Goal: Task Accomplishment & Management: Complete application form

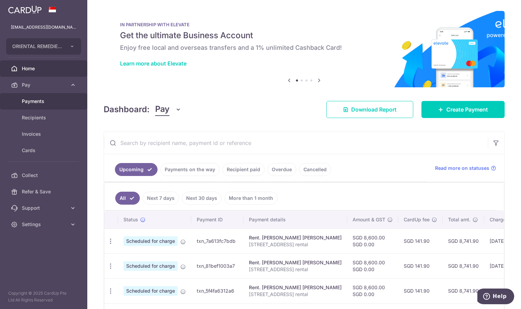
click at [37, 101] on span "Payments" at bounding box center [44, 101] width 45 height 7
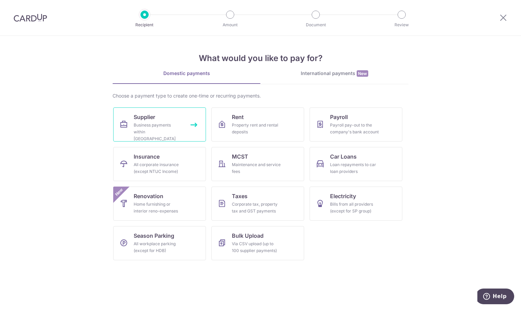
click at [141, 127] on div "Business payments within Singapore" at bounding box center [158, 132] width 49 height 20
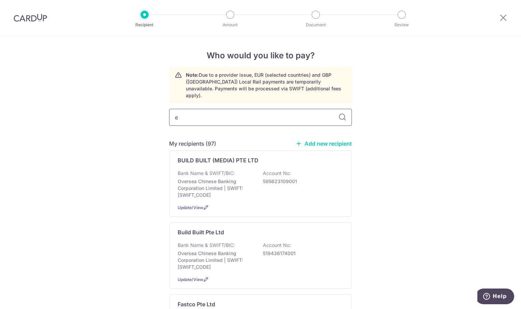
type input "el"
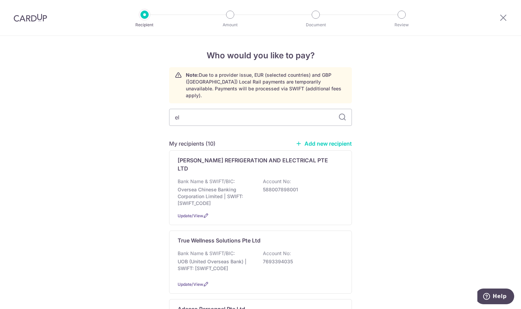
type input "e"
type input "EL"
click at [322, 140] on link "Add new recipient" at bounding box center [323, 143] width 56 height 7
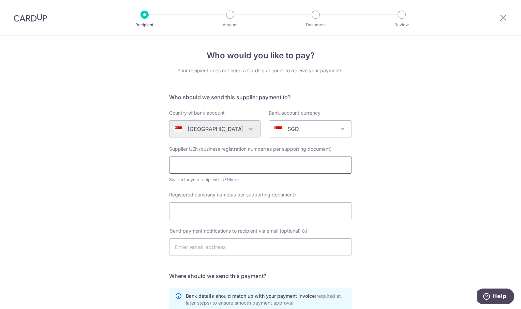
click at [198, 164] on input "text" at bounding box center [260, 164] width 183 height 17
paste input "201715234Z"
type input "201715234Z"
click at [404, 165] on div "Who would you like to pay? Your recipient does not need a CardUp account to rec…" at bounding box center [260, 242] width 521 height 413
click at [182, 210] on input "Registered company name(as per supporting document)" at bounding box center [260, 210] width 183 height 17
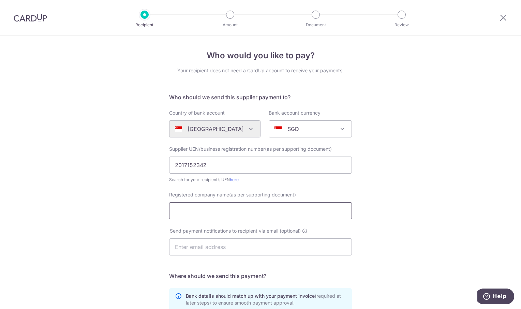
paste input "Elitez & Associates Pte Ltd"
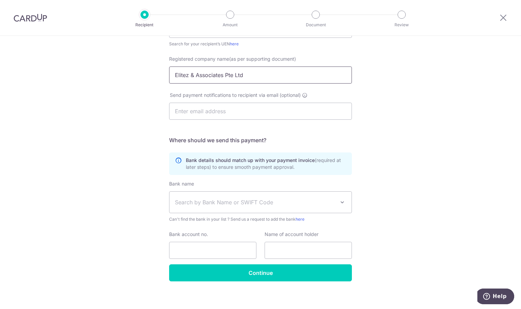
scroll to position [140, 0]
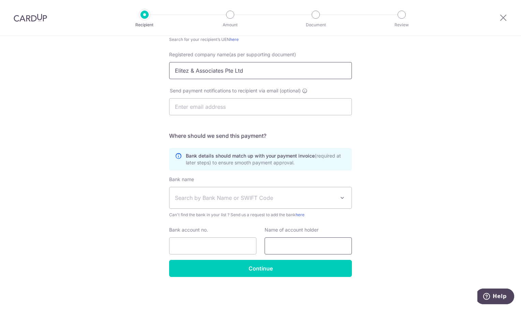
type input "Elitez & Associates Pte Ltd"
drag, startPoint x: 282, startPoint y: 246, endPoint x: 301, endPoint y: 240, distance: 19.3
click at [282, 246] on input "text" at bounding box center [307, 245] width 87 height 17
paste input "Elitez & Associates Pte Ltd"
type input "Elitez & Associates Pte Ltd"
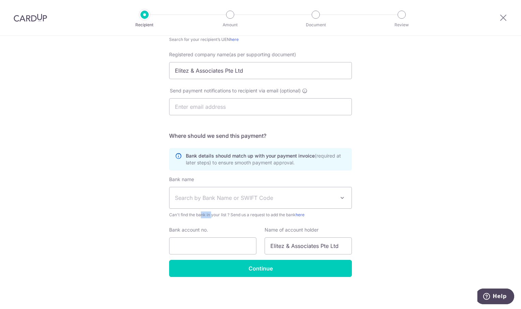
click at [425, 193] on div "Who would you like to pay? Your recipient does not need a CardUp account to rec…" at bounding box center [260, 102] width 521 height 413
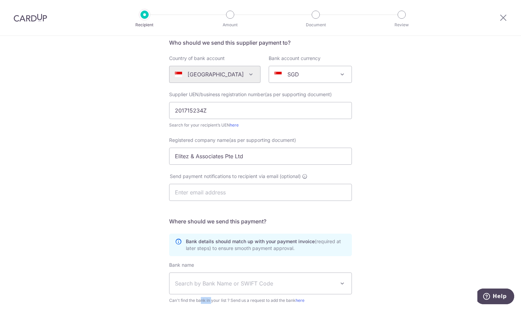
scroll to position [38, 0]
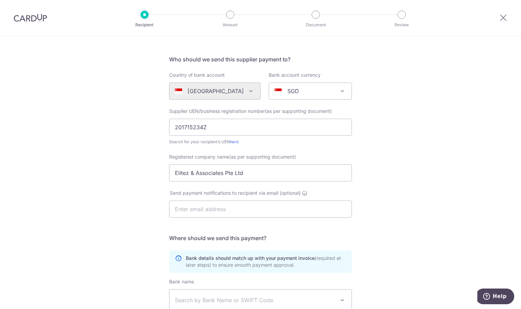
click at [422, 127] on div "Who would you like to pay? Your recipient does not need a CardUp account to rec…" at bounding box center [260, 204] width 521 height 413
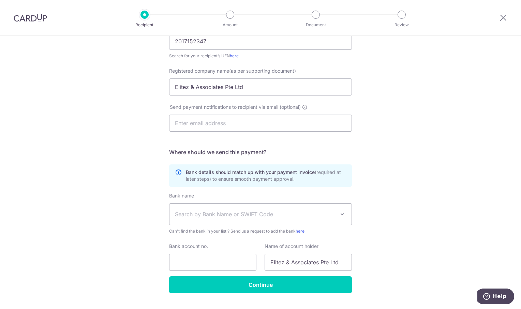
scroll to position [140, 0]
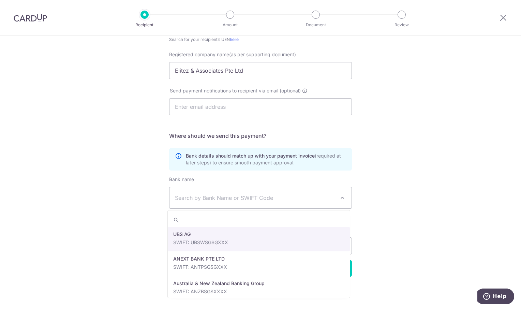
click at [231, 197] on span "Search by Bank Name or SWIFT Code" at bounding box center [255, 198] width 160 height 8
type input "DBS"
select select "6"
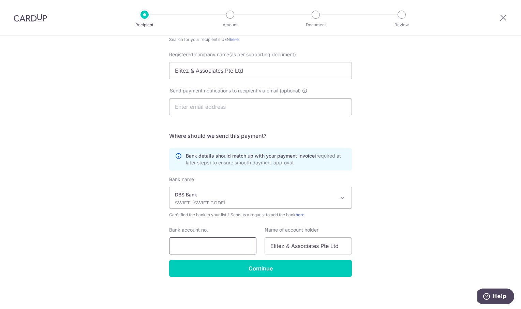
click at [178, 248] on input "Bank account no." at bounding box center [212, 245] width 87 height 17
type input "0039501579"
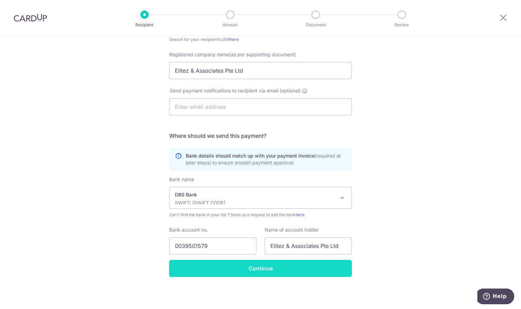
click at [268, 268] on input "Continue" at bounding box center [260, 268] width 183 height 17
